Goal: Navigation & Orientation: Go to known website

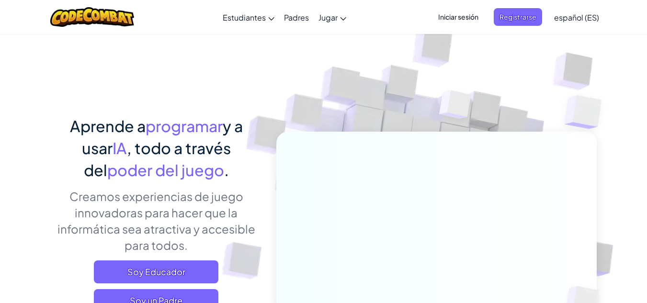
click at [450, 59] on img at bounding box center [430, 211] width 532 height 532
click at [443, 5] on div "Iniciar sesión Registrarse español (ES) English (US) English (UK) 简体中文 繁體中文 рус…" at bounding box center [516, 17] width 176 height 26
drag, startPoint x: 453, startPoint y: 18, endPoint x: 462, endPoint y: 8, distance: 13.9
click at [462, 8] on span "Iniciar sesión" at bounding box center [459, 17] width 52 height 18
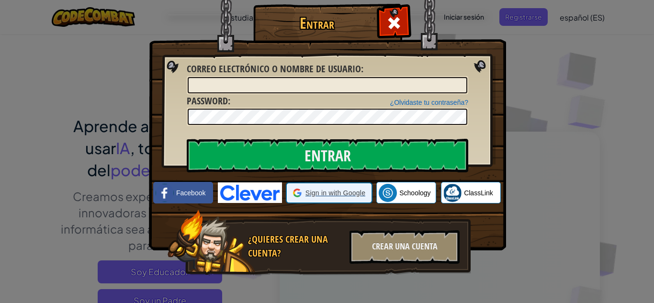
click at [306, 195] on span "Sign in with Google" at bounding box center [336, 193] width 60 height 10
click at [389, 29] on span at bounding box center [394, 22] width 15 height 15
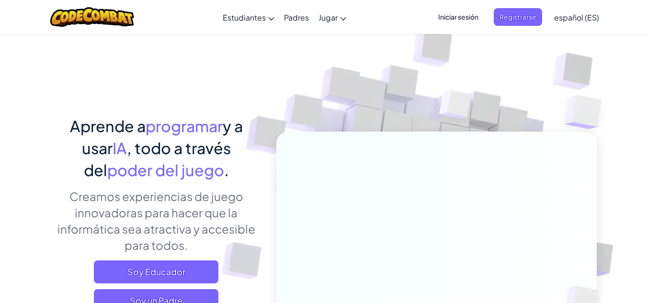
click at [463, 17] on span "Iniciar sesión" at bounding box center [459, 17] width 52 height 18
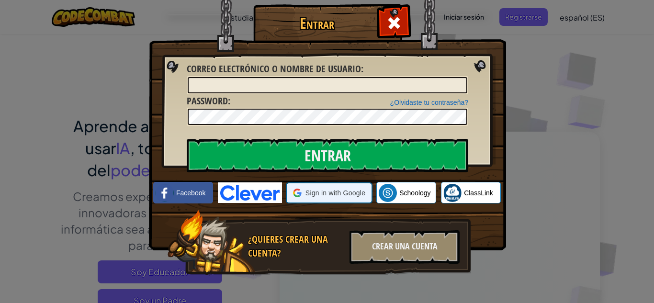
click at [313, 192] on span "Sign in with Google" at bounding box center [336, 193] width 60 height 10
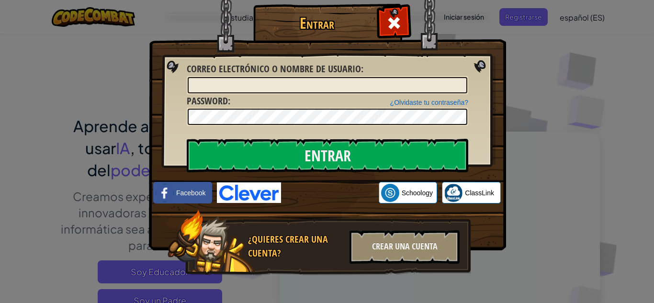
click at [555, 42] on div "Entrar Error desconocido. Correo electrónico o nombre de usuario : ¿Olvidaste t…" at bounding box center [327, 151] width 654 height 303
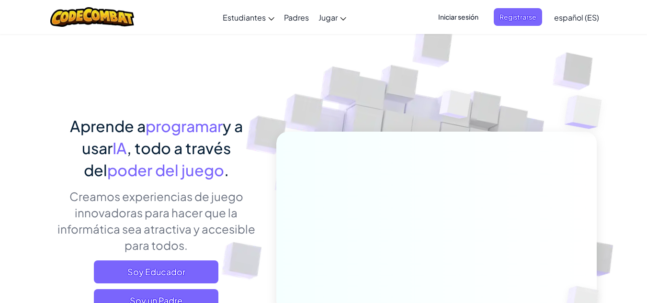
click at [470, 20] on span "Iniciar sesión" at bounding box center [459, 17] width 52 height 18
